Goal: Task Accomplishment & Management: Manage account settings

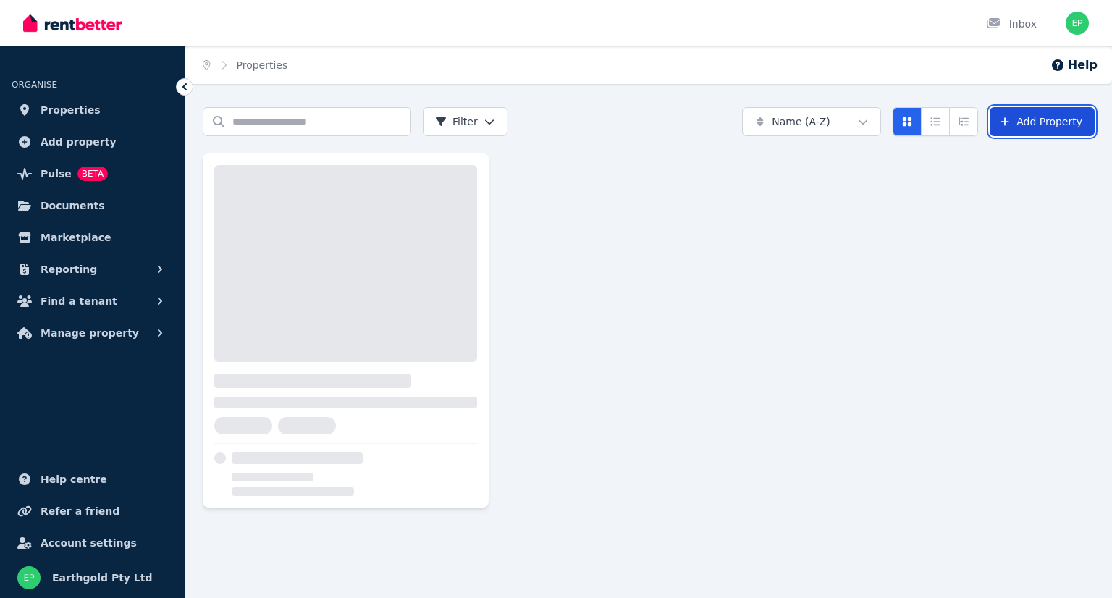
click at [1034, 122] on link "Add Property" at bounding box center [1041, 121] width 105 height 29
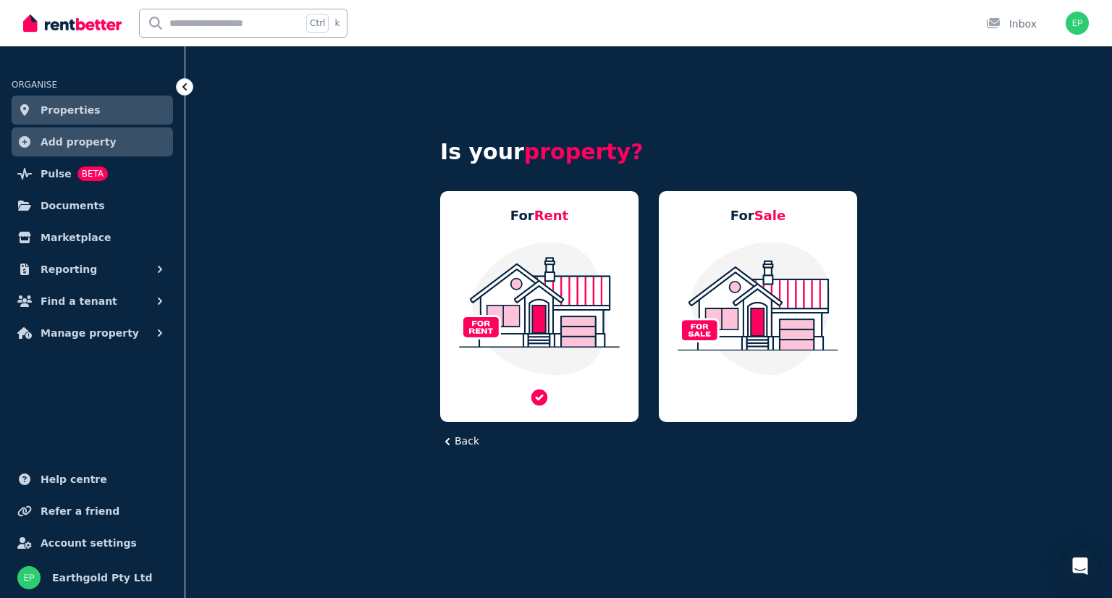
click at [550, 292] on img at bounding box center [539, 308] width 169 height 136
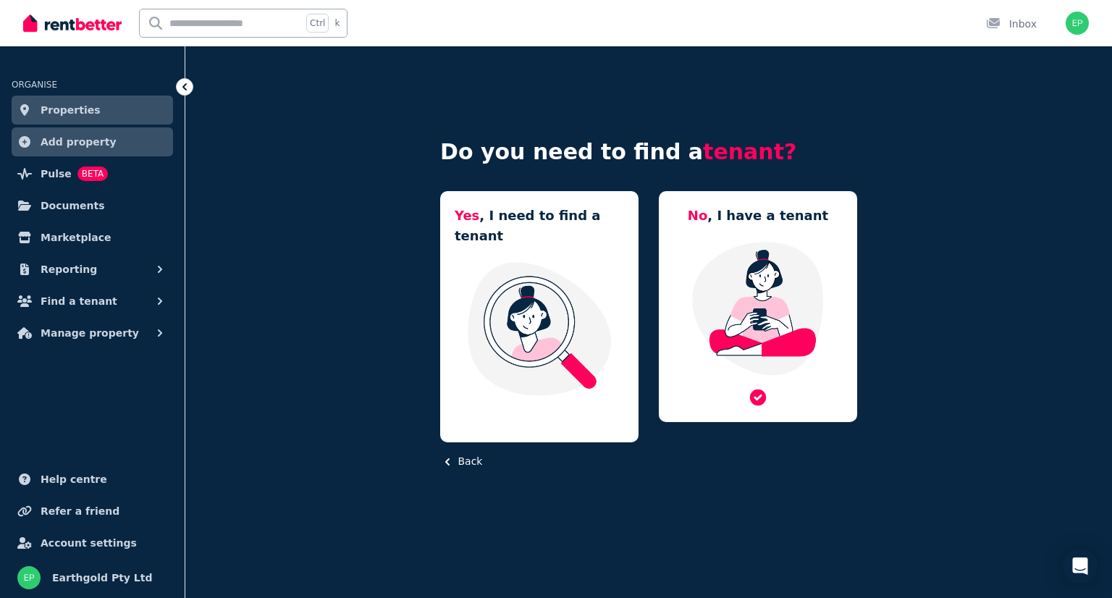
click at [753, 293] on img at bounding box center [757, 308] width 169 height 136
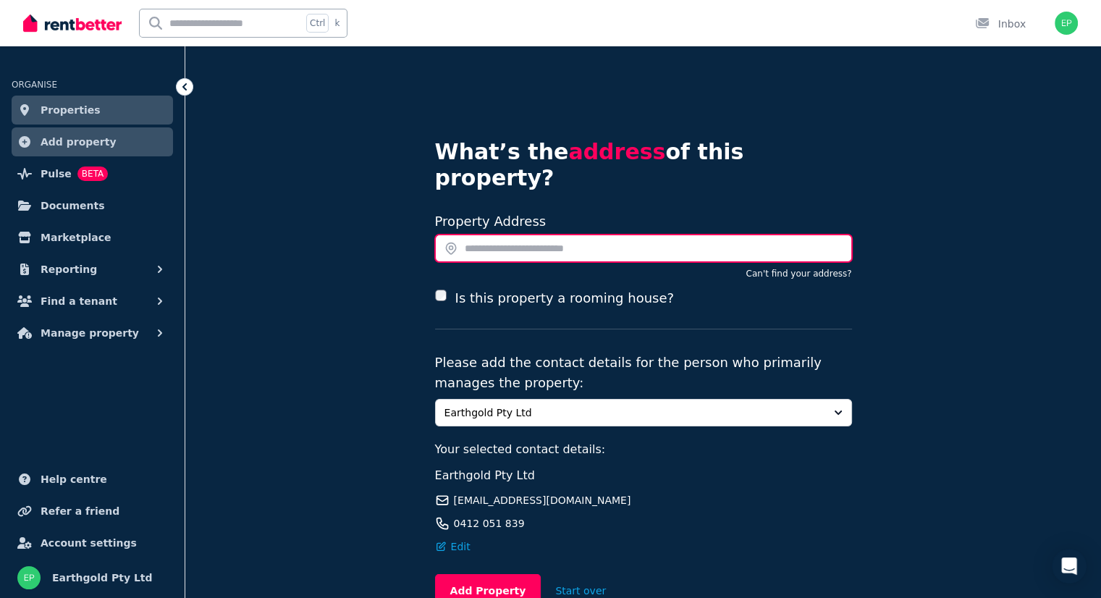
click at [506, 235] on input "text" at bounding box center [643, 249] width 417 height 28
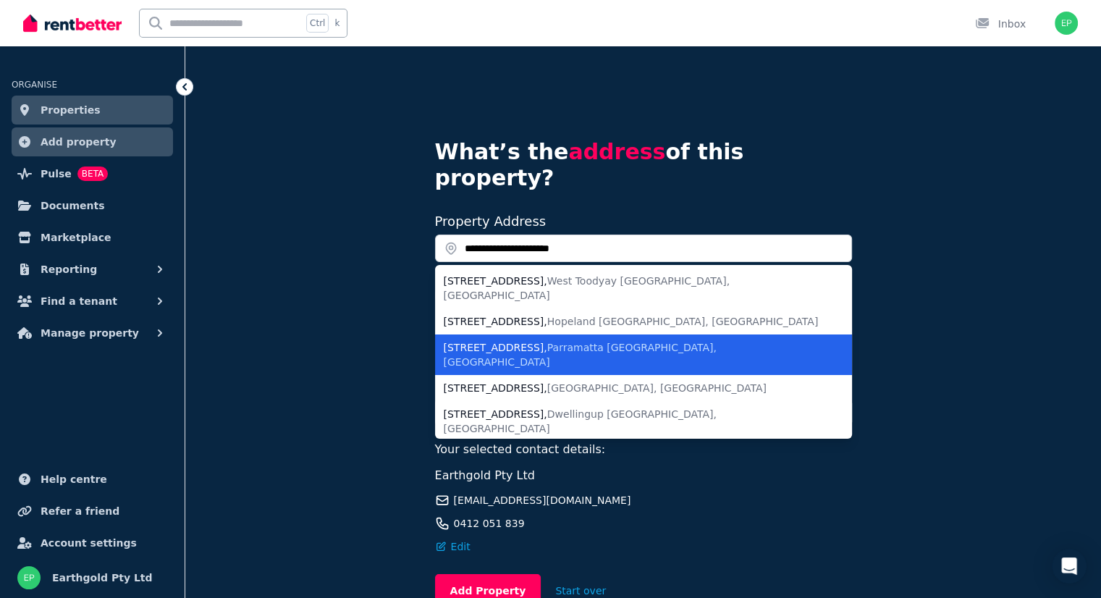
click at [626, 342] on span "Parramatta NSW, Australia" at bounding box center [580, 355] width 273 height 26
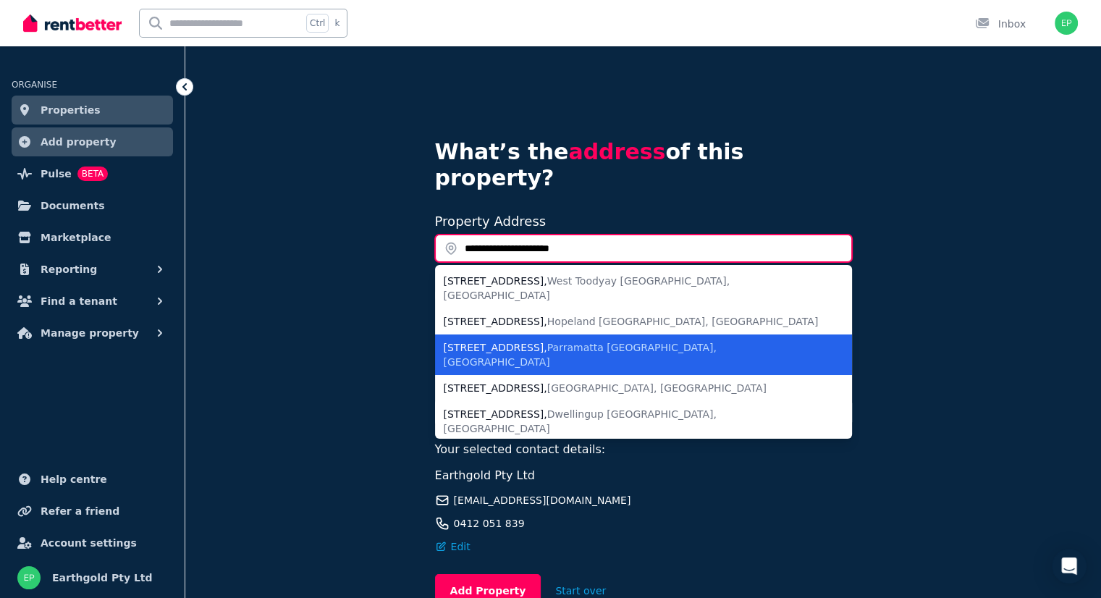
type input "**********"
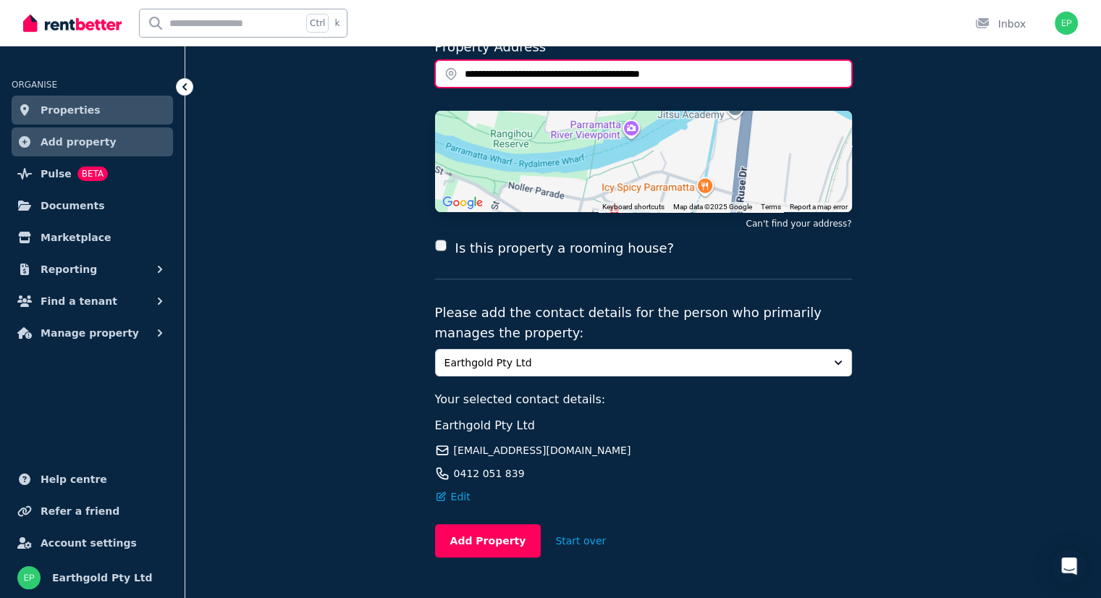
scroll to position [188, 0]
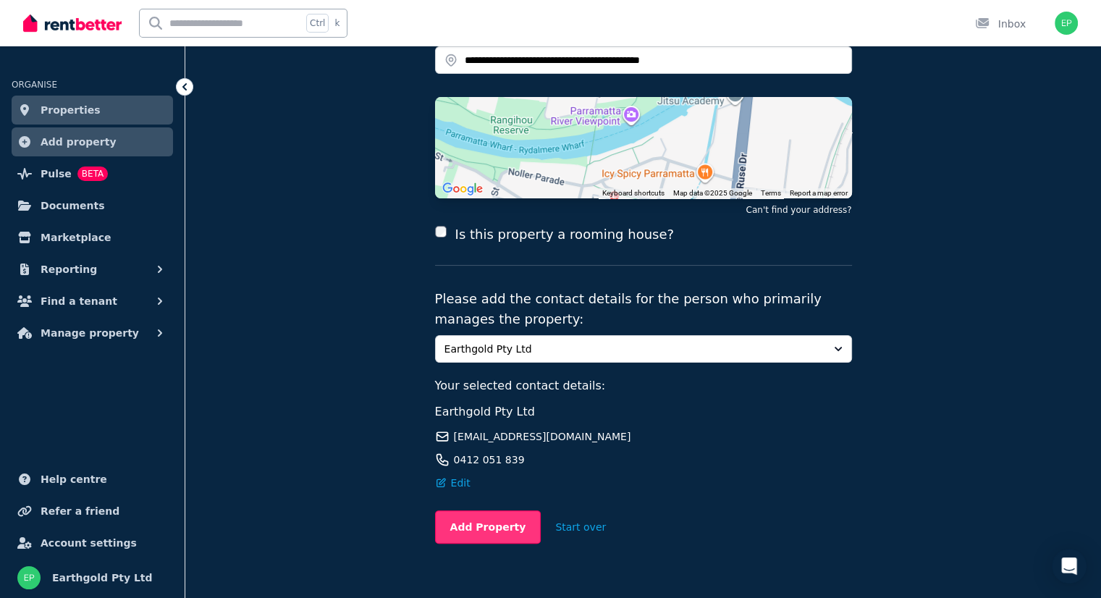
click at [479, 510] on button "Add Property" at bounding box center [488, 526] width 106 height 33
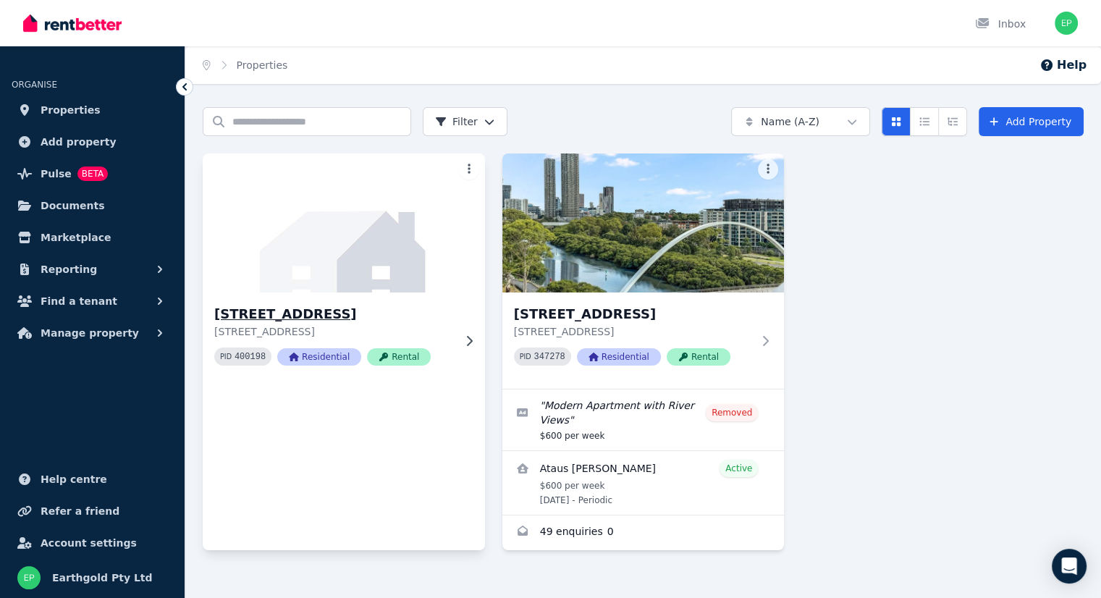
click at [468, 337] on icon at bounding box center [470, 340] width 6 height 10
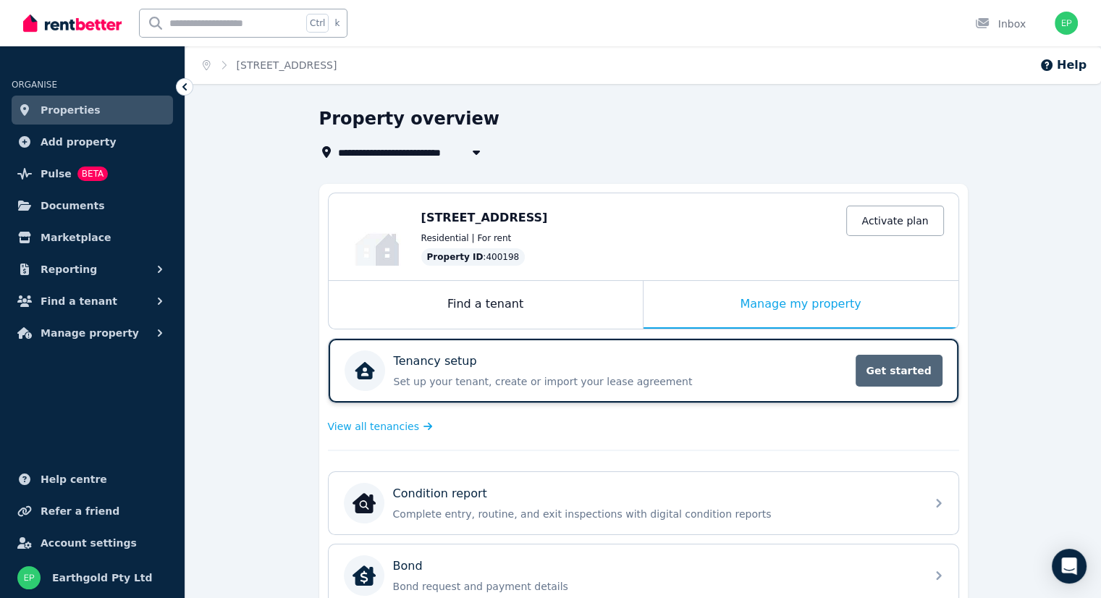
click at [871, 369] on span "Get started" at bounding box center [899, 371] width 87 height 32
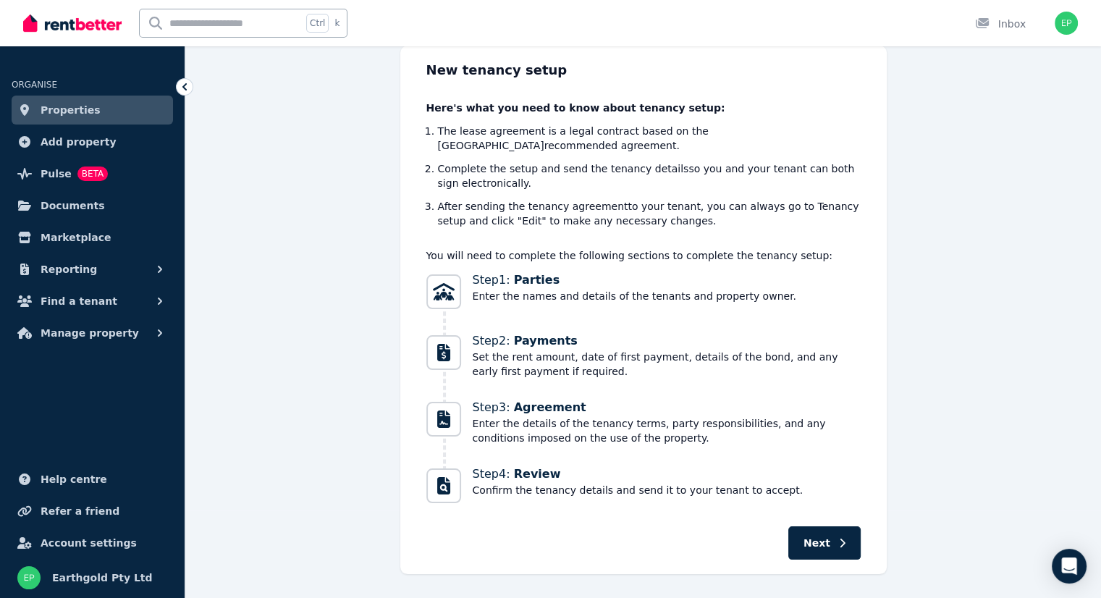
scroll to position [101, 0]
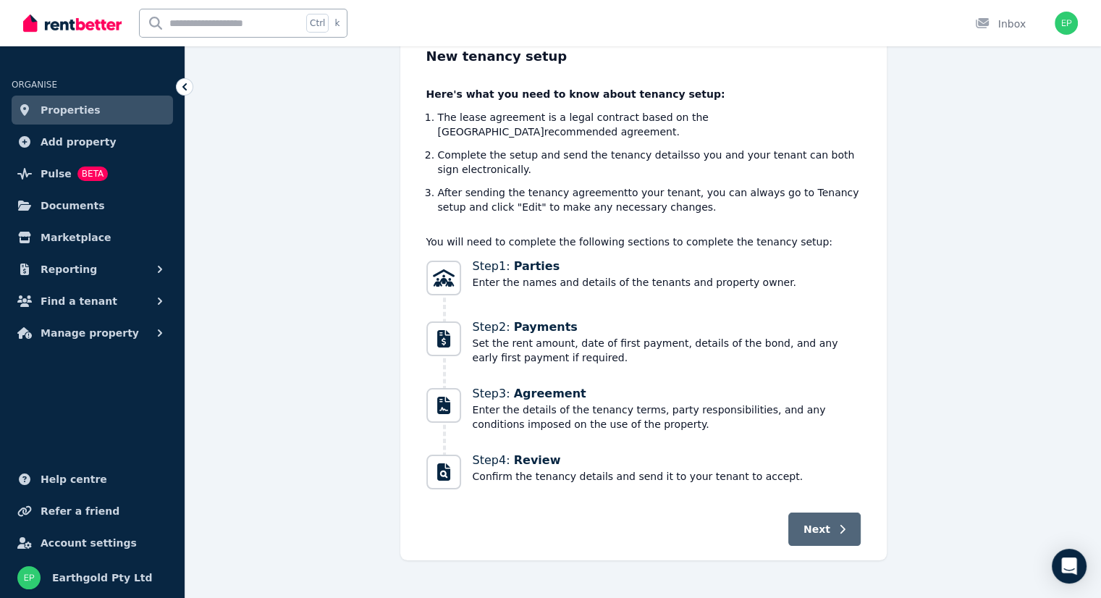
click at [827, 522] on span "Next" at bounding box center [816, 529] width 27 height 14
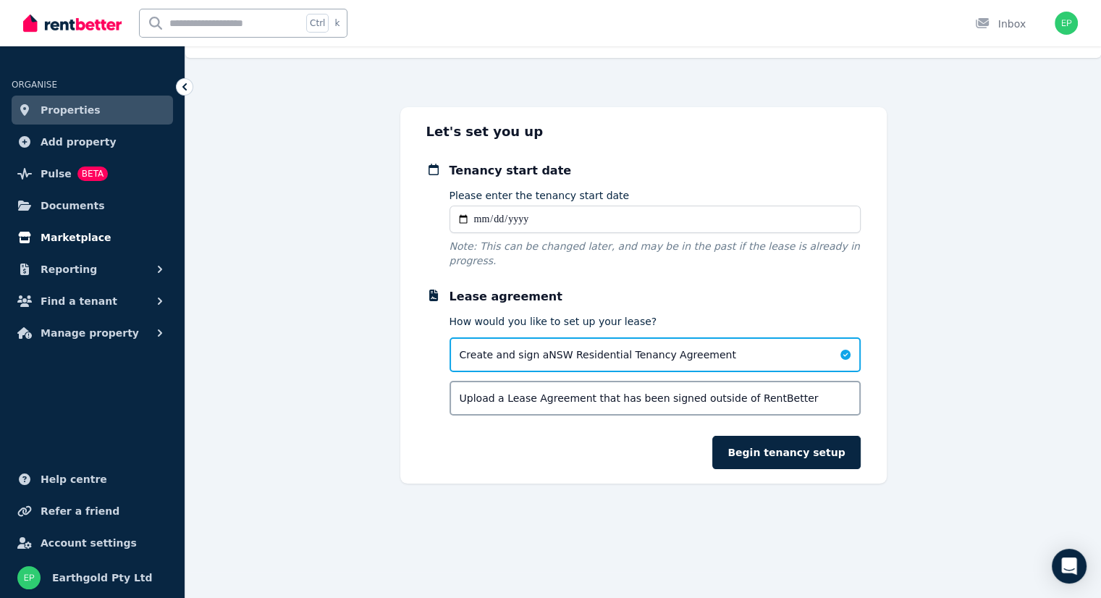
drag, startPoint x: 61, startPoint y: 233, endPoint x: 87, endPoint y: 233, distance: 26.1
click at [61, 233] on span "Marketplace" at bounding box center [76, 237] width 70 height 17
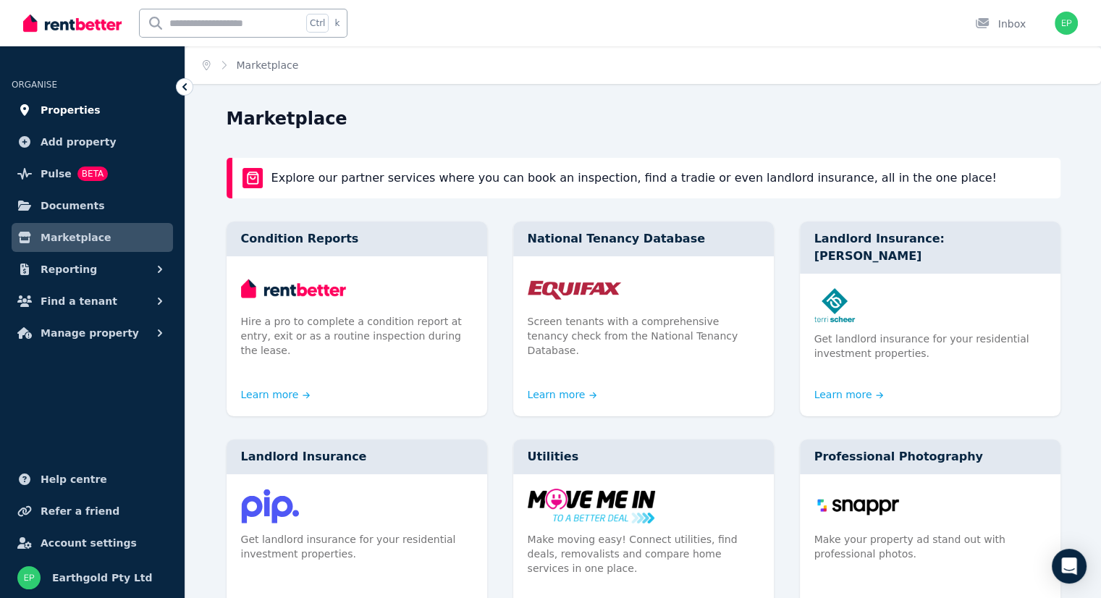
click at [64, 102] on span "Properties" at bounding box center [71, 109] width 60 height 17
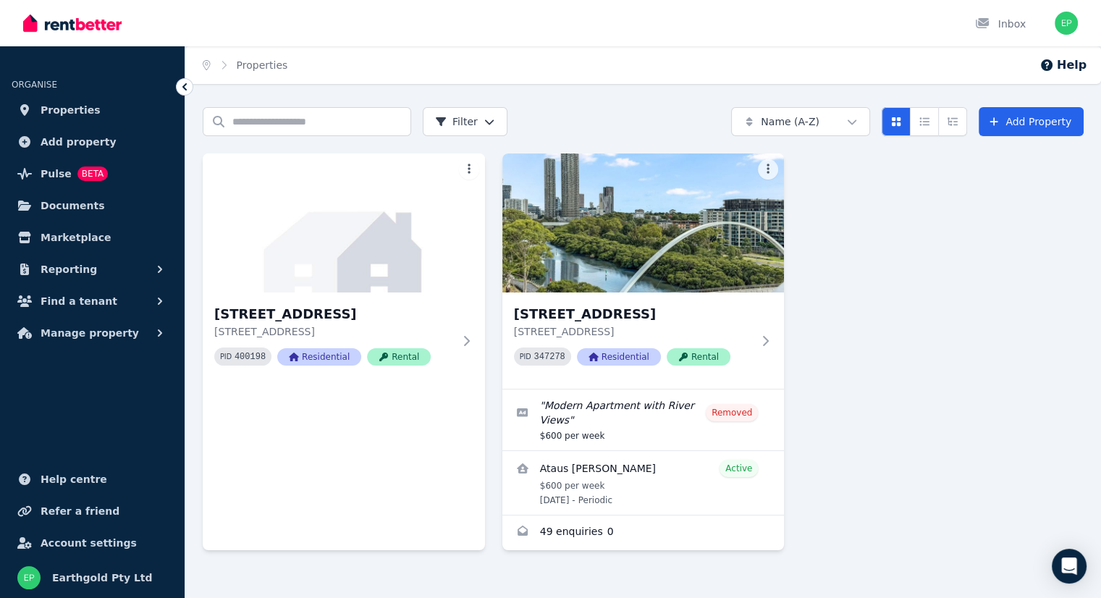
click at [466, 169] on html "Open main menu Inbox Open user menu ORGANISE Properties Add property Pulse BETA…" at bounding box center [550, 299] width 1101 height 598
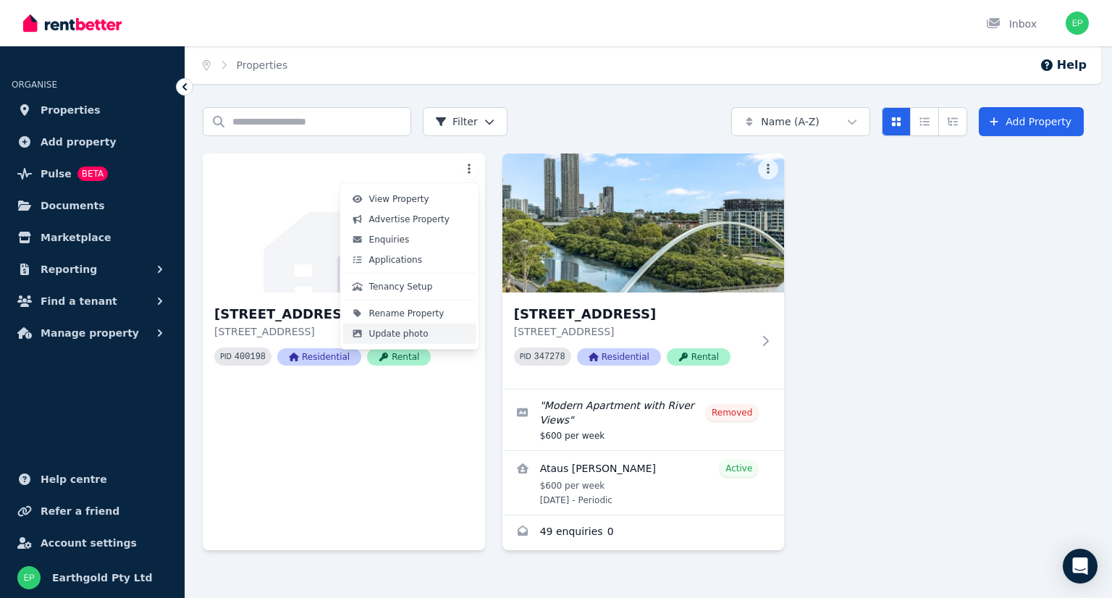
click at [412, 332] on span "Update photo" at bounding box center [398, 334] width 59 height 12
